Goal: Task Accomplishment & Management: Complete application form

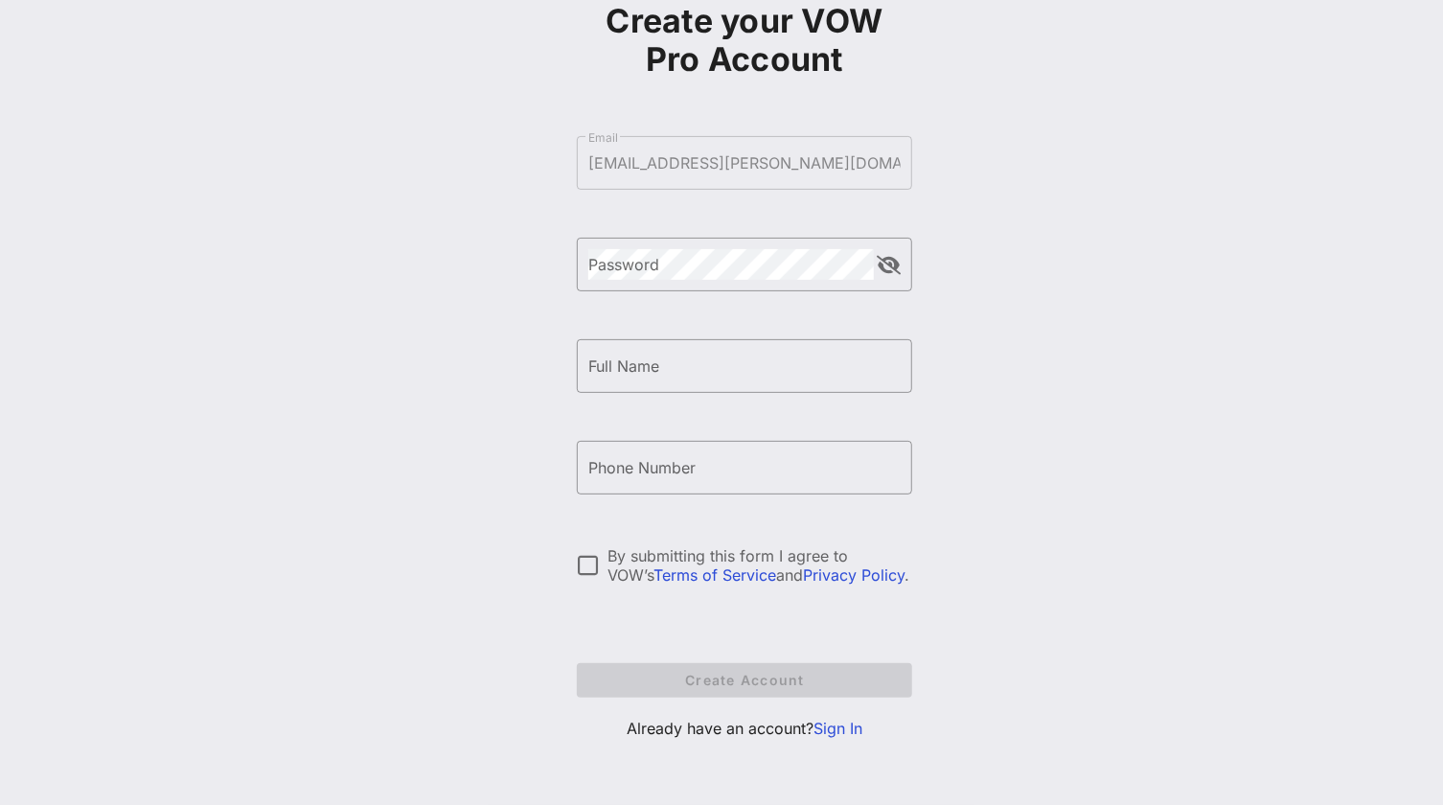
click at [833, 735] on link "Sign In" at bounding box center [838, 728] width 49 height 19
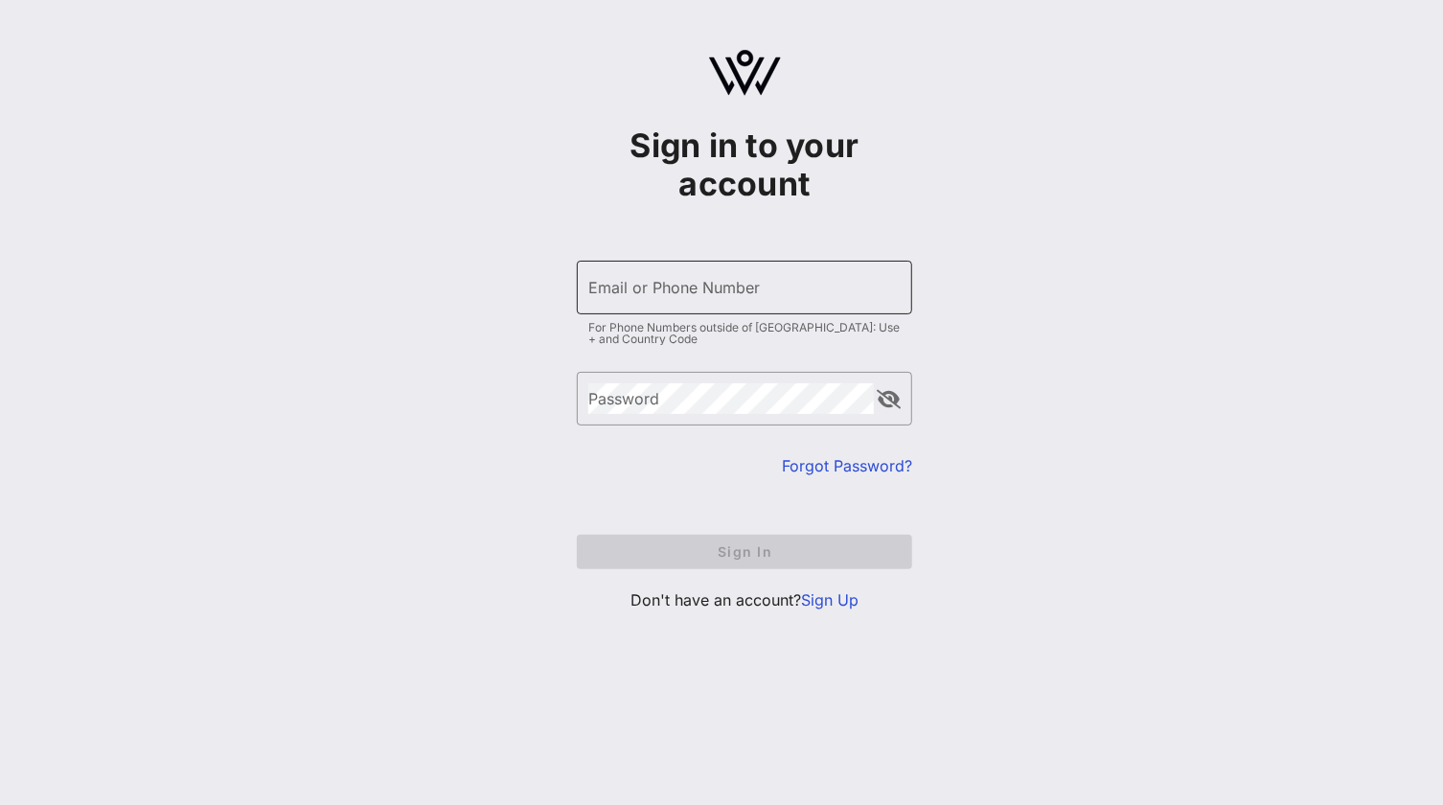
click at [692, 278] on div "Email or Phone Number" at bounding box center [744, 288] width 312 height 54
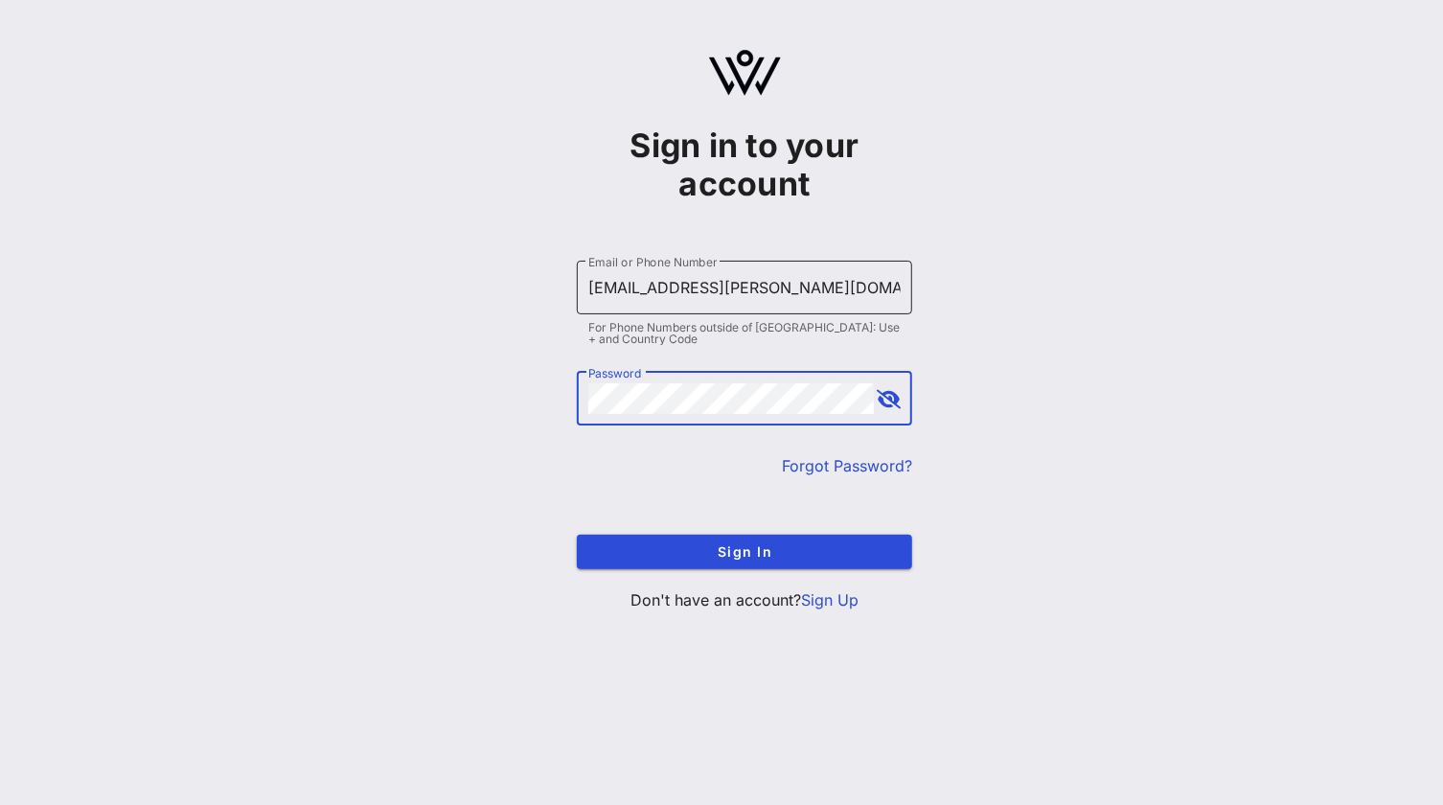
click at [577, 535] on button "Sign In" at bounding box center [744, 552] width 335 height 34
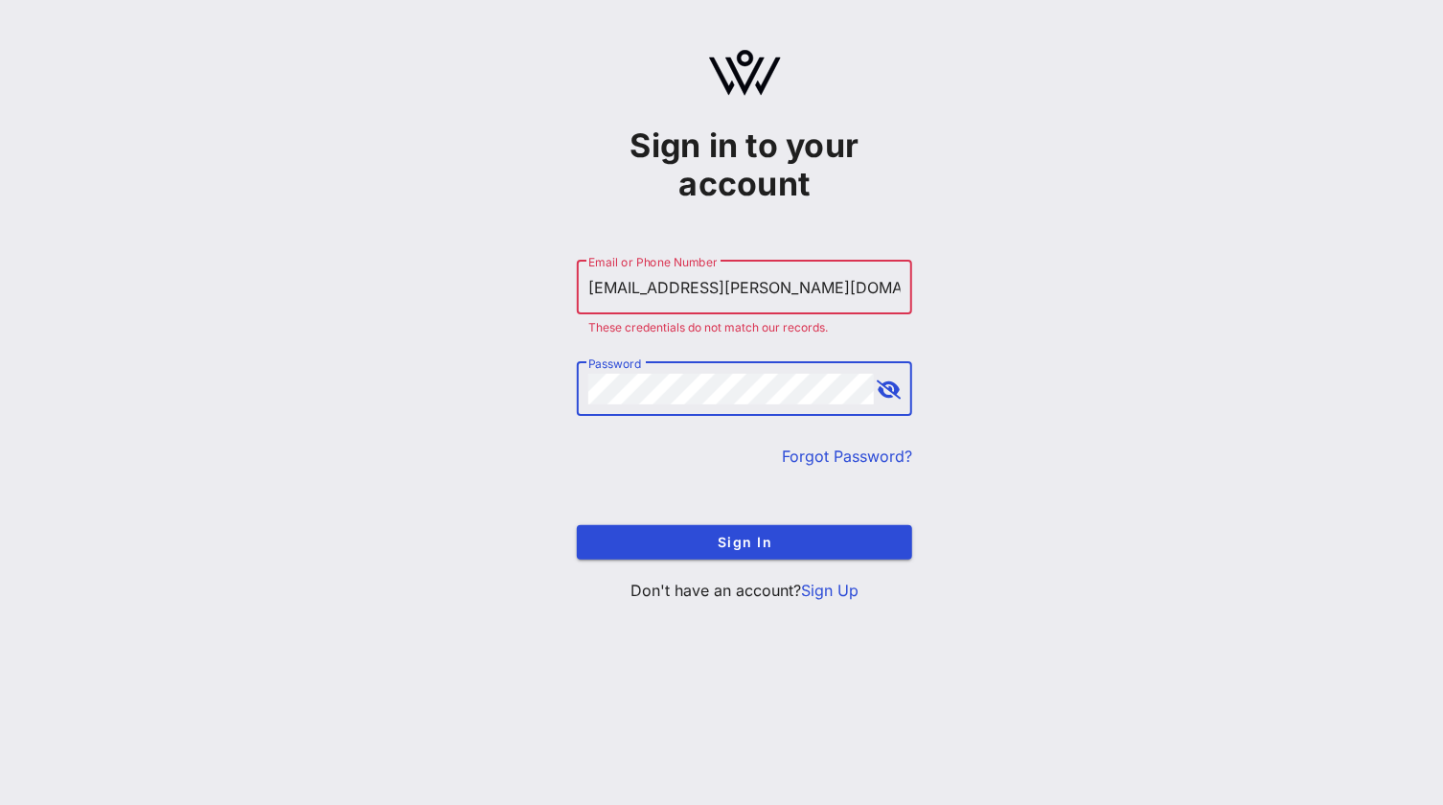
click at [496, 379] on div "Sign in to your account ​ Email or Phone Number francisco.carrillo@pfizer.com T…" at bounding box center [744, 333] width 1397 height 667
click at [577, 525] on button "Sign In" at bounding box center [744, 542] width 335 height 34
drag, startPoint x: 830, startPoint y: 282, endPoint x: 257, endPoint y: 327, distance: 574.8
click at [257, 327] on div "Sign in to your account ​ Email or Phone Number francisco.carrillo@pfizer.com T…" at bounding box center [744, 333] width 1397 height 667
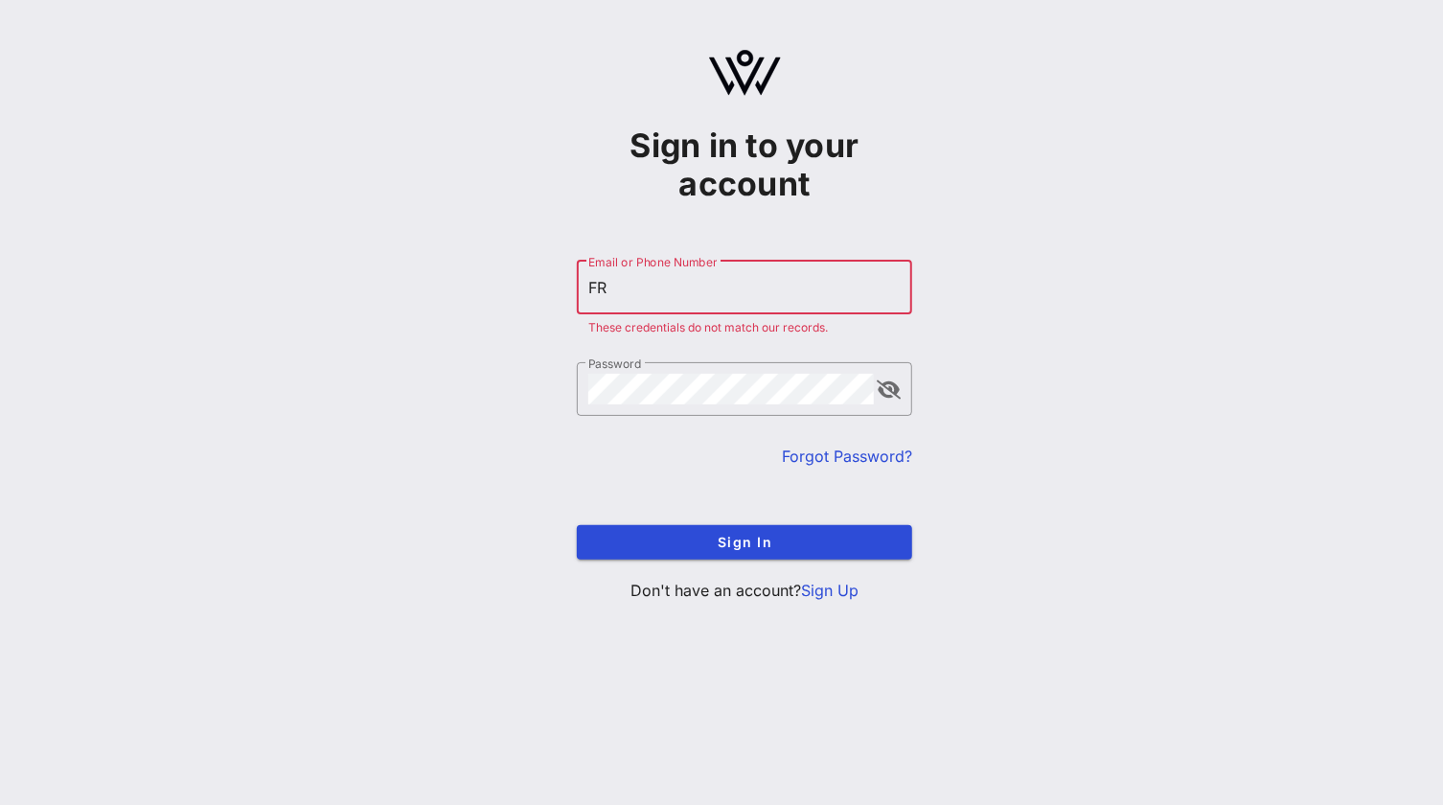
type input "F"
type input "francisco.carrillo@pfizer.com"
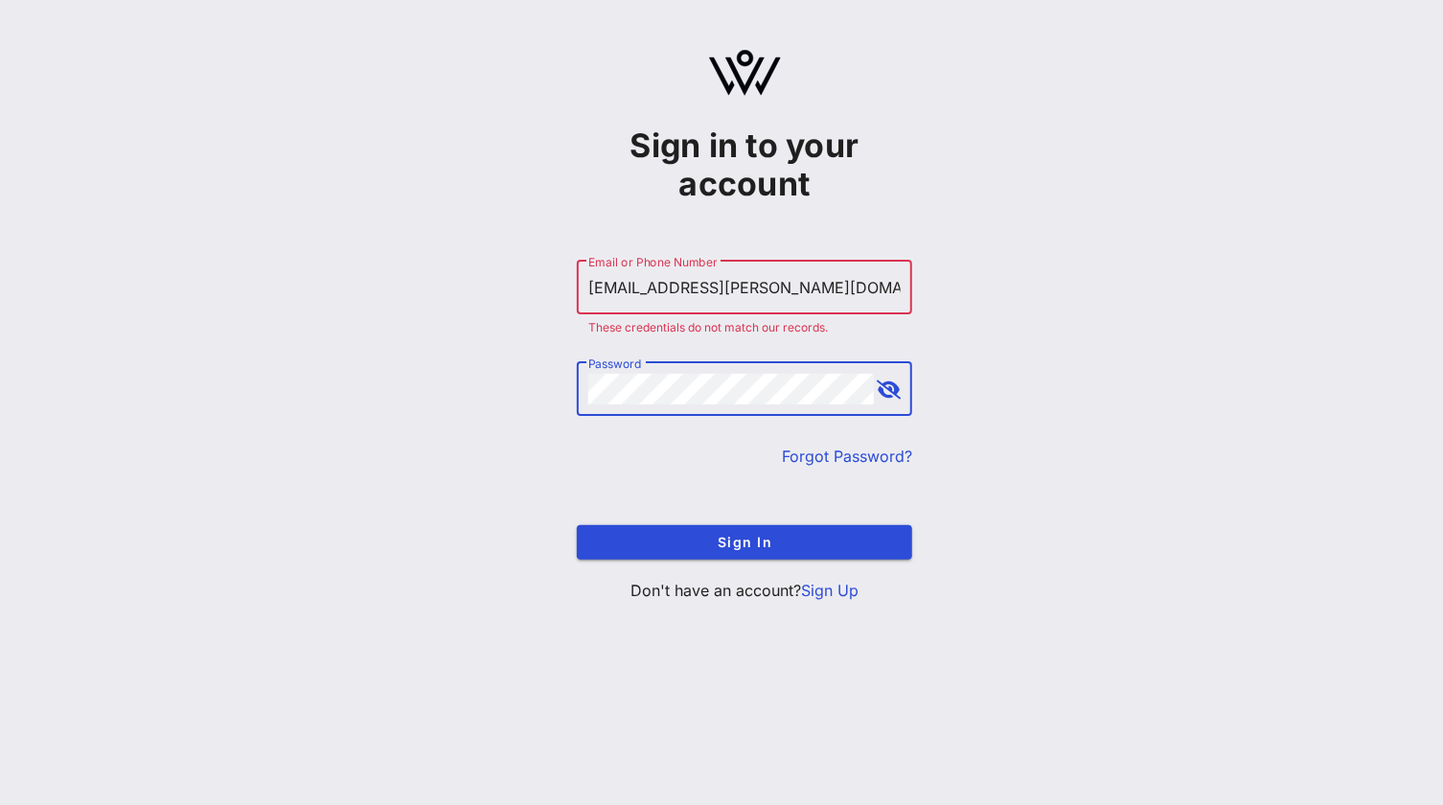
click at [879, 393] on button "append icon" at bounding box center [890, 389] width 24 height 19
click at [577, 525] on button "Sign In" at bounding box center [744, 542] width 335 height 34
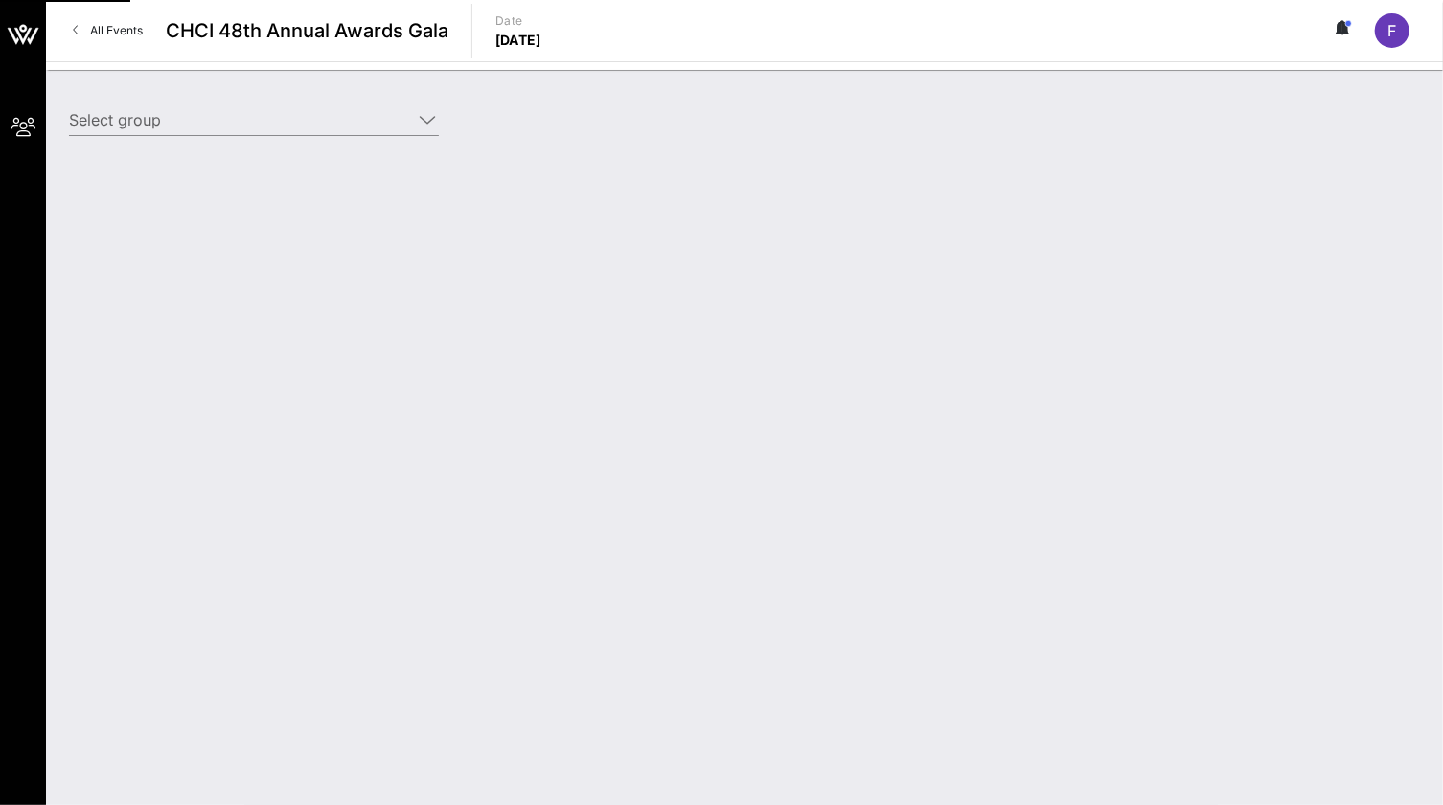
type input "Pfizer (Pfizer) [Francisco Carrillo, francisco.carrillo@pfizer.com]"
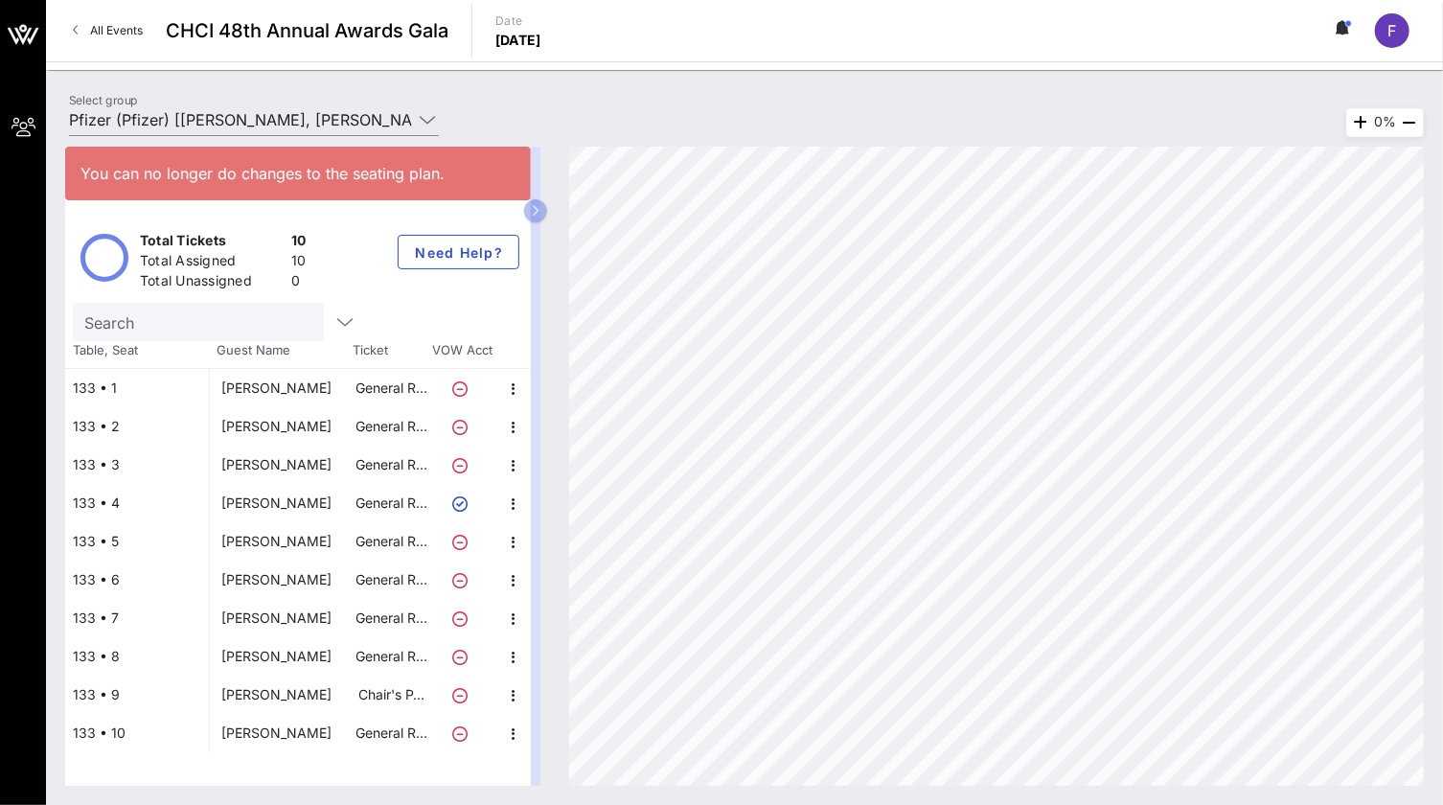
click at [373, 620] on p "General R…" at bounding box center [392, 618] width 77 height 38
click at [270, 610] on div "Daniela Salazar" at bounding box center [276, 618] width 110 height 38
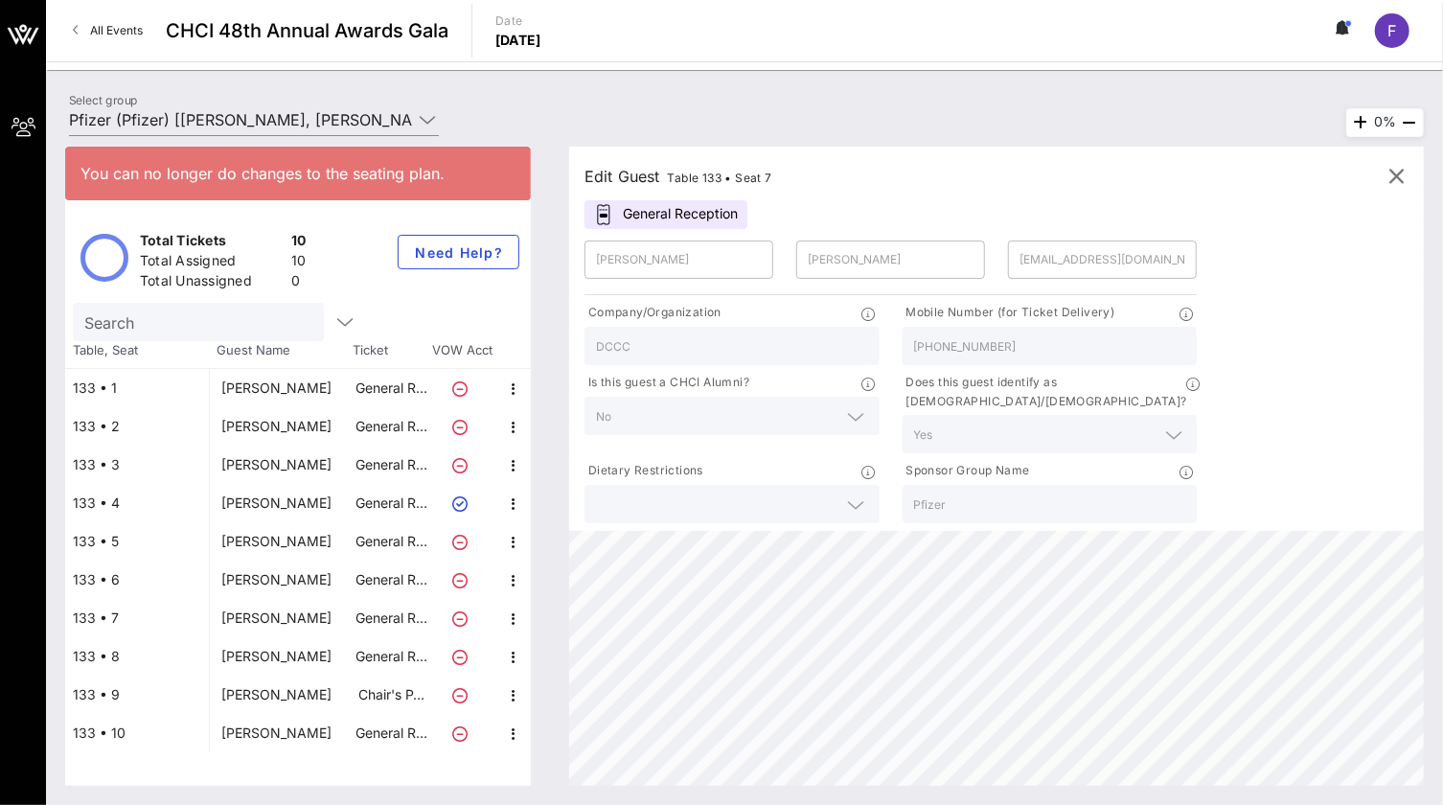
click at [284, 498] on div "julio marenco" at bounding box center [276, 503] width 110 height 38
type input "julio"
type input "marenco"
type input "marenco.julio@gmail.com"
type input "NJ General Assembly"
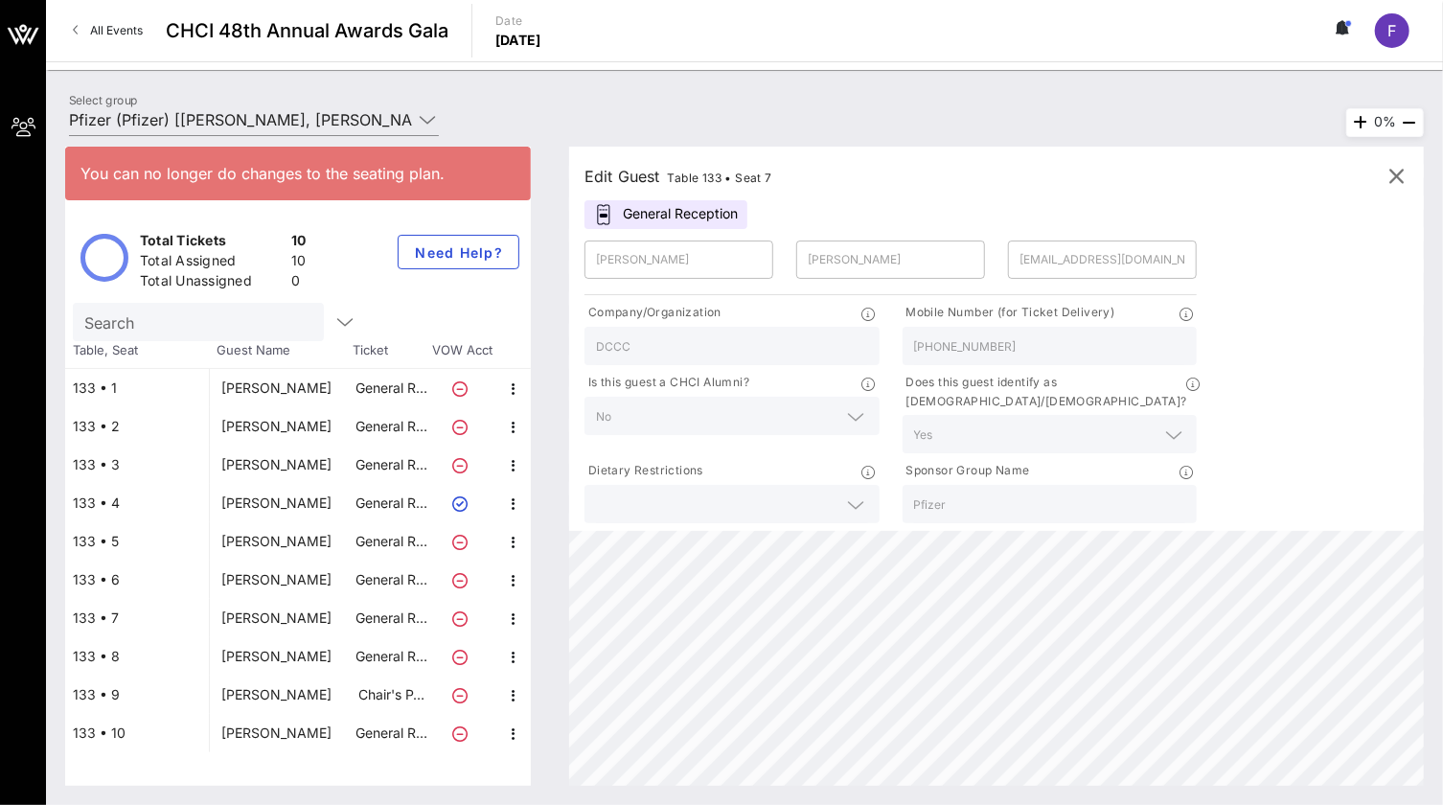
type input "201-953-0327"
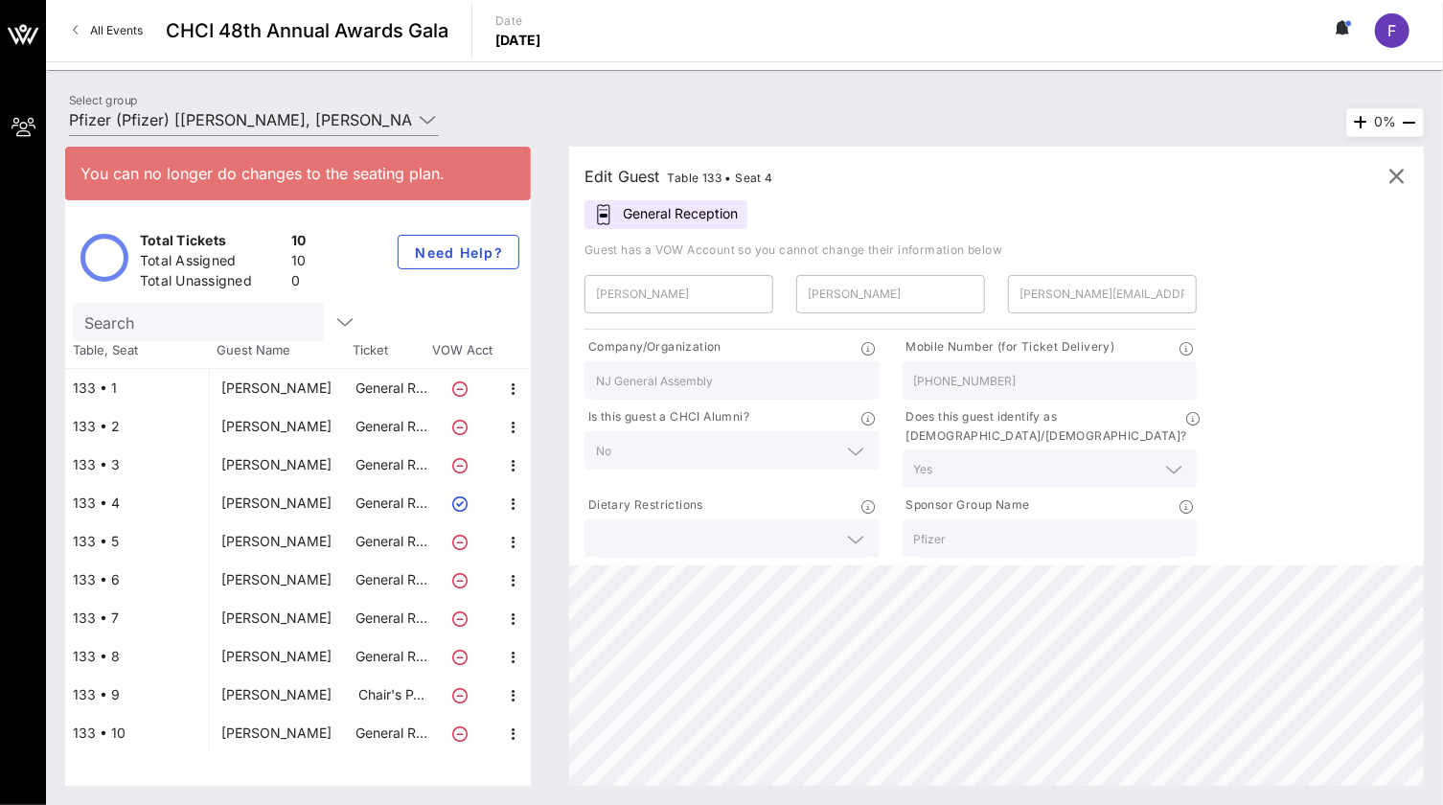
click at [271, 627] on div "Daniela Salazar" at bounding box center [276, 618] width 110 height 38
type input "Daniela"
type input "Salazar"
type input "dsalazar@dccc.org"
type input "DCCC"
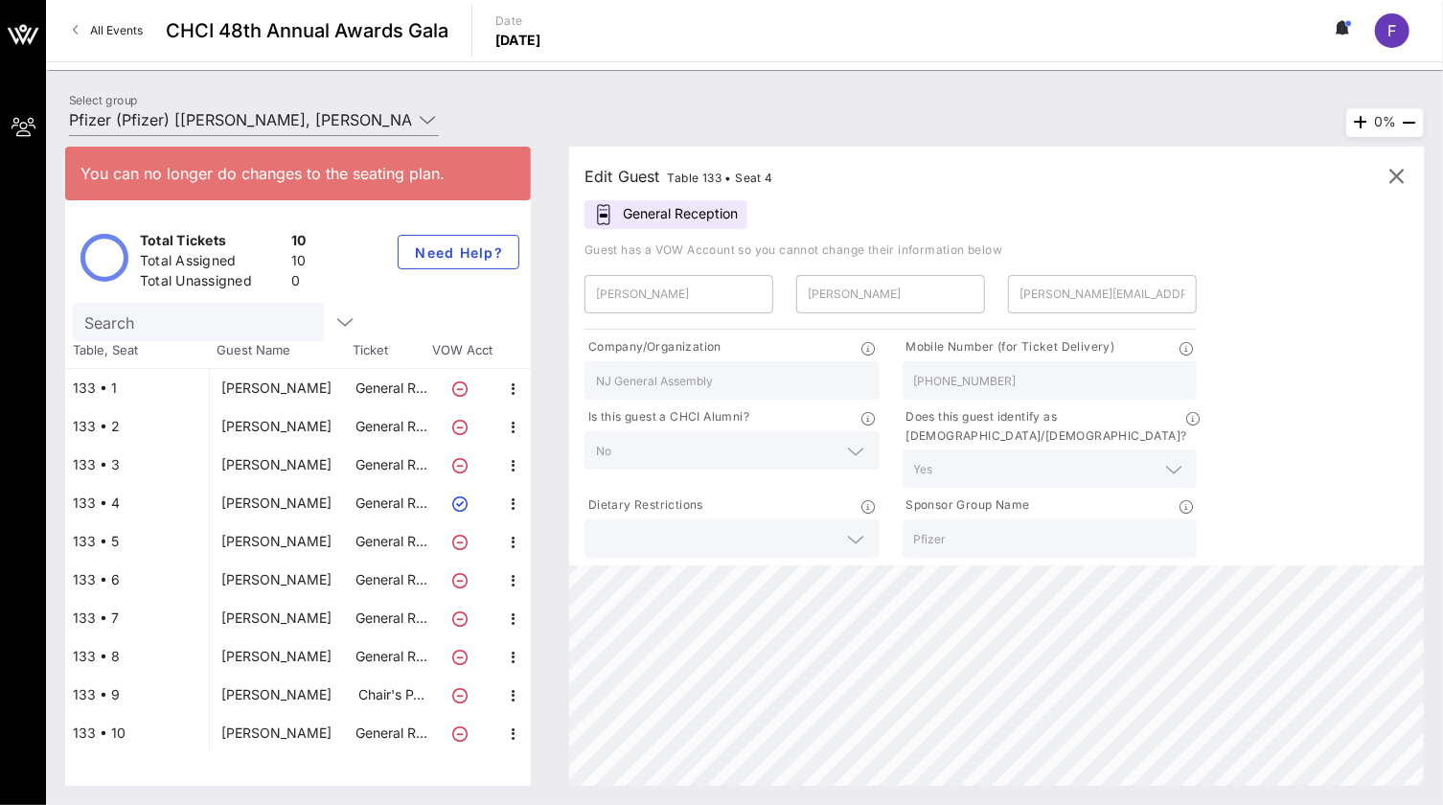
type input "239-595-8599"
